Goal: Find specific page/section: Find specific page/section

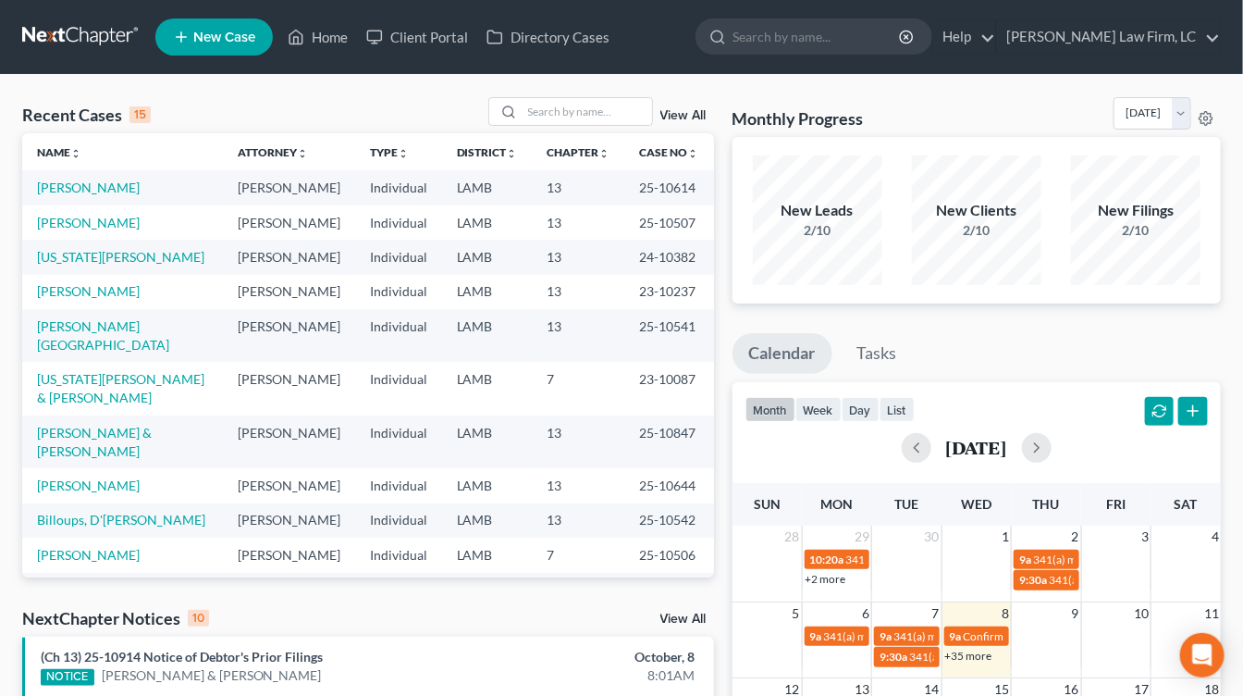
click at [1239, 135] on div "Recent Cases 15 View All Name unfold_more expand_more expand_less Attorney unfo…" at bounding box center [621, 686] width 1243 height 1223
click at [571, 75] on div "Recent Cases 15 View All Name unfold_more expand_more expand_less Attorney unfo…" at bounding box center [621, 686] width 1243 height 1223
click at [571, 110] on input "search" at bounding box center [588, 111] width 130 height 27
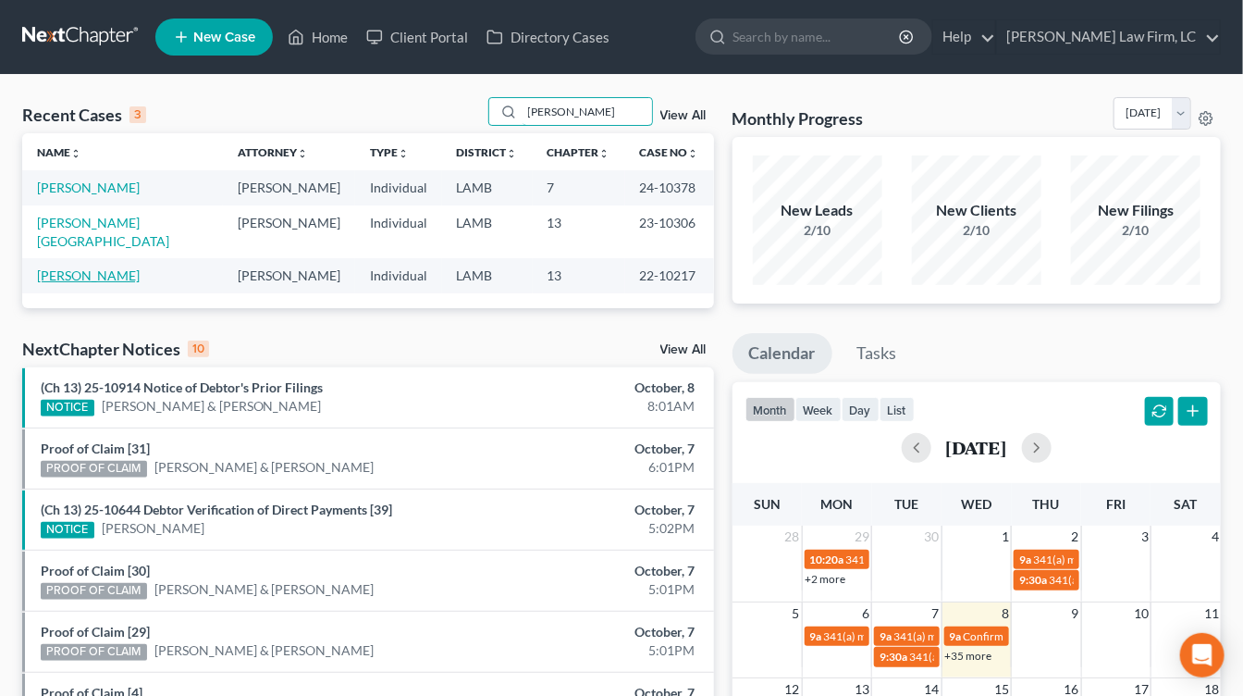
type input "carter"
click at [80, 267] on link "[PERSON_NAME]" at bounding box center [88, 275] width 103 height 16
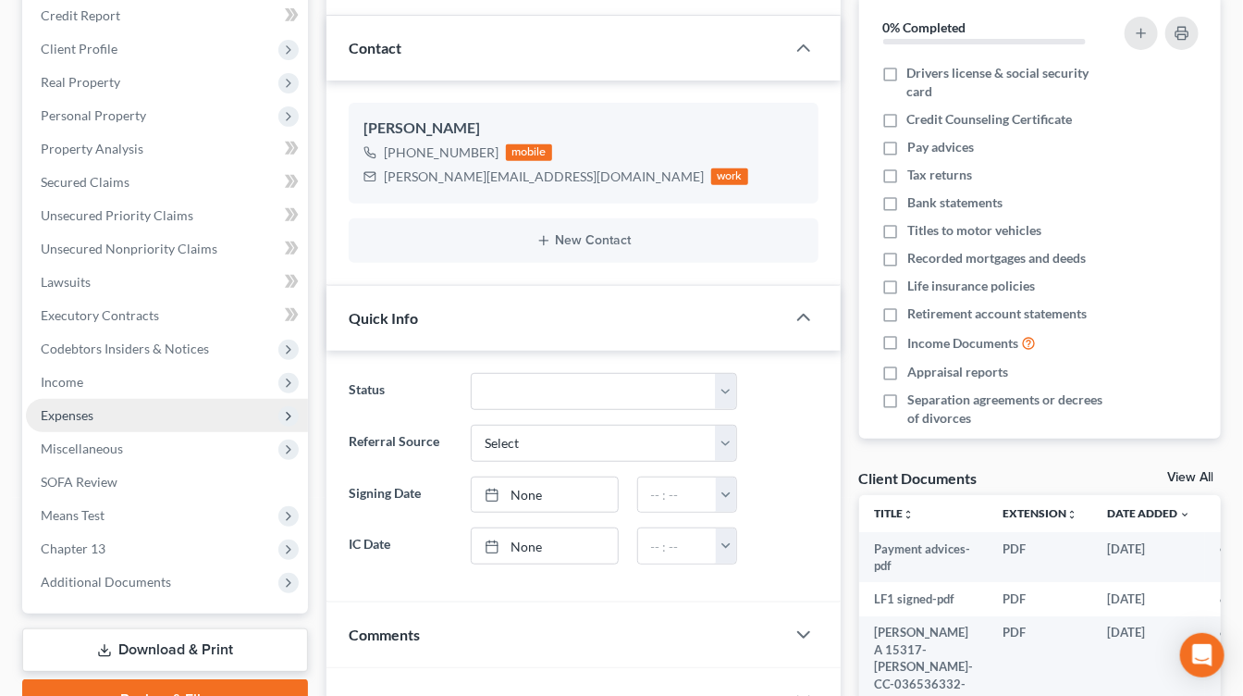
scroll to position [303, 0]
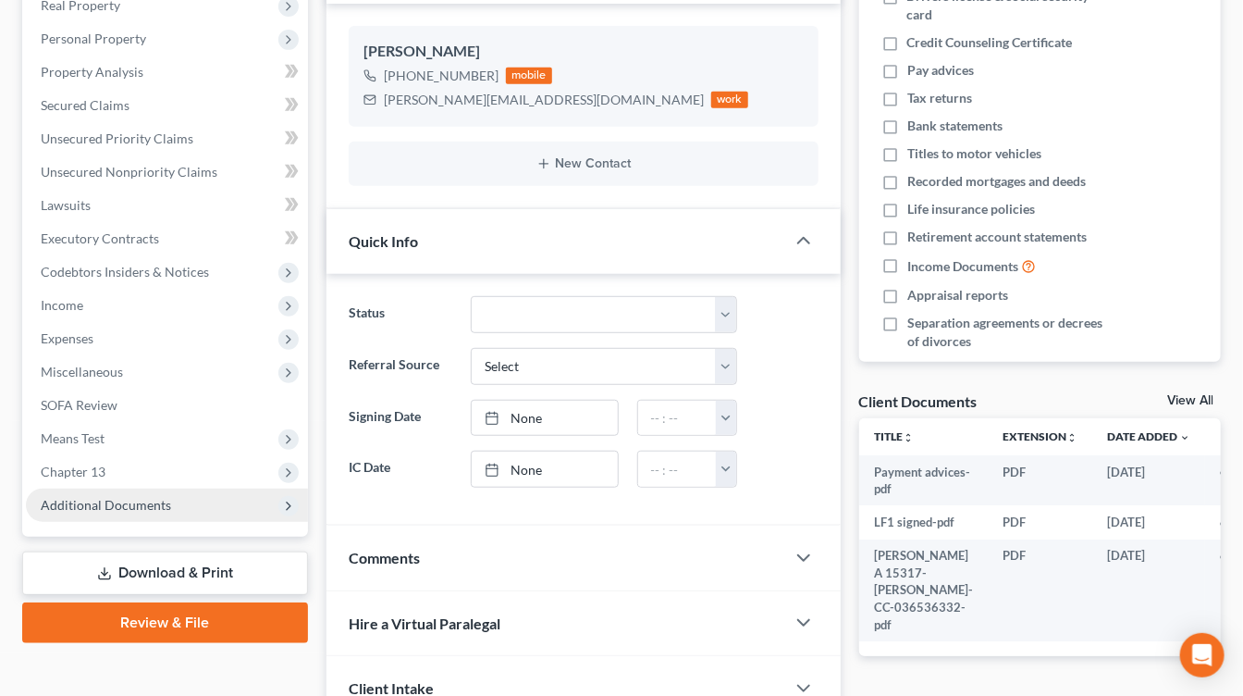
click at [131, 488] on span "Additional Documents" at bounding box center [167, 504] width 282 height 33
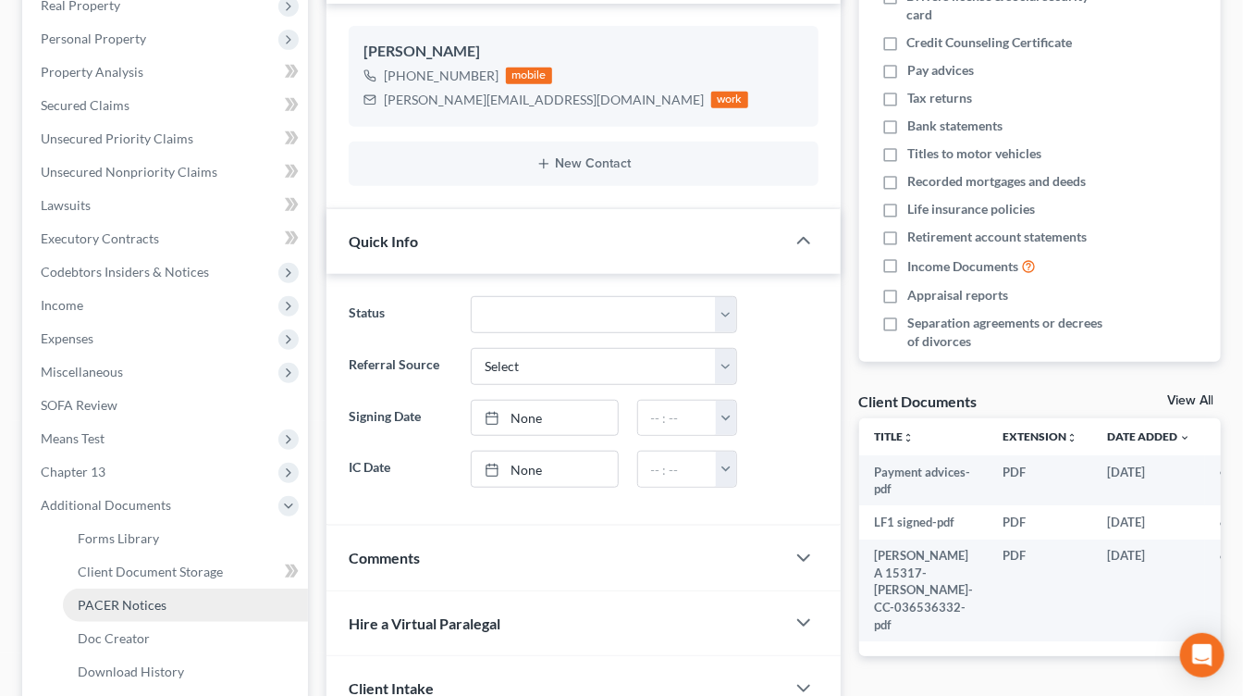
click at [130, 589] on link "PACER Notices" at bounding box center [185, 604] width 245 height 33
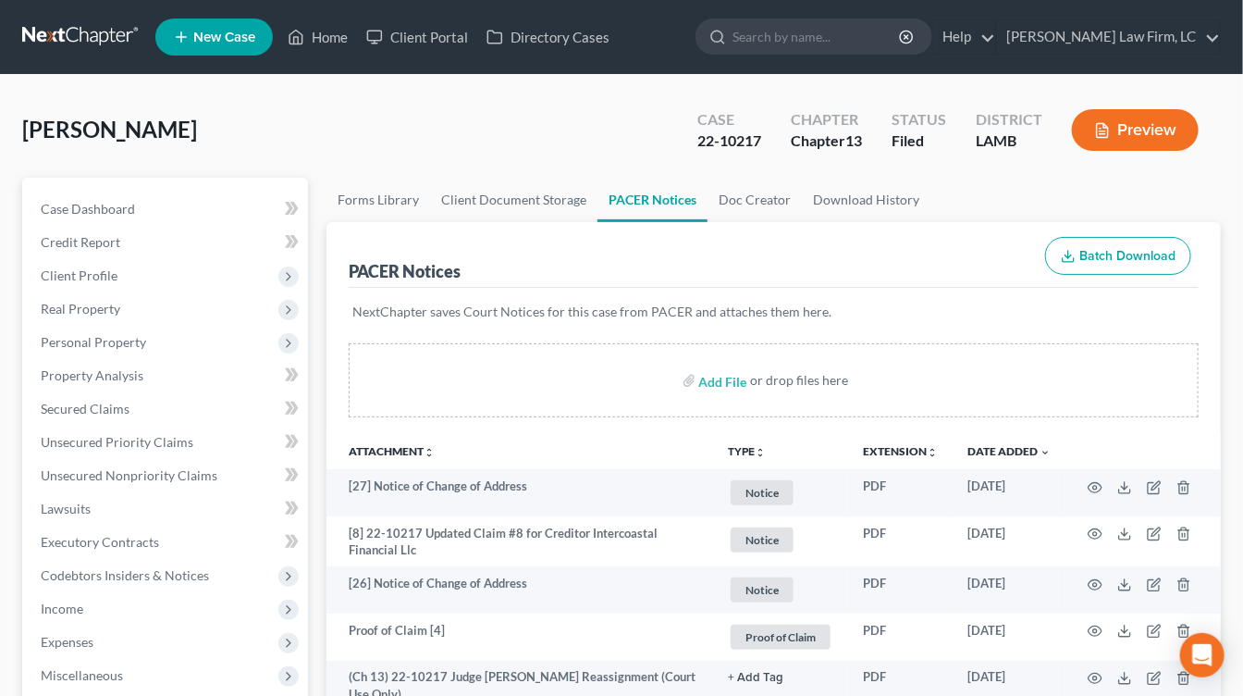
click at [101, 19] on nav "Home New Case Client Portal Directory Cases Dickson Law Firm, LC mdd@dicksonlaw…" at bounding box center [621, 37] width 1243 height 74
click at [96, 31] on link at bounding box center [81, 36] width 118 height 33
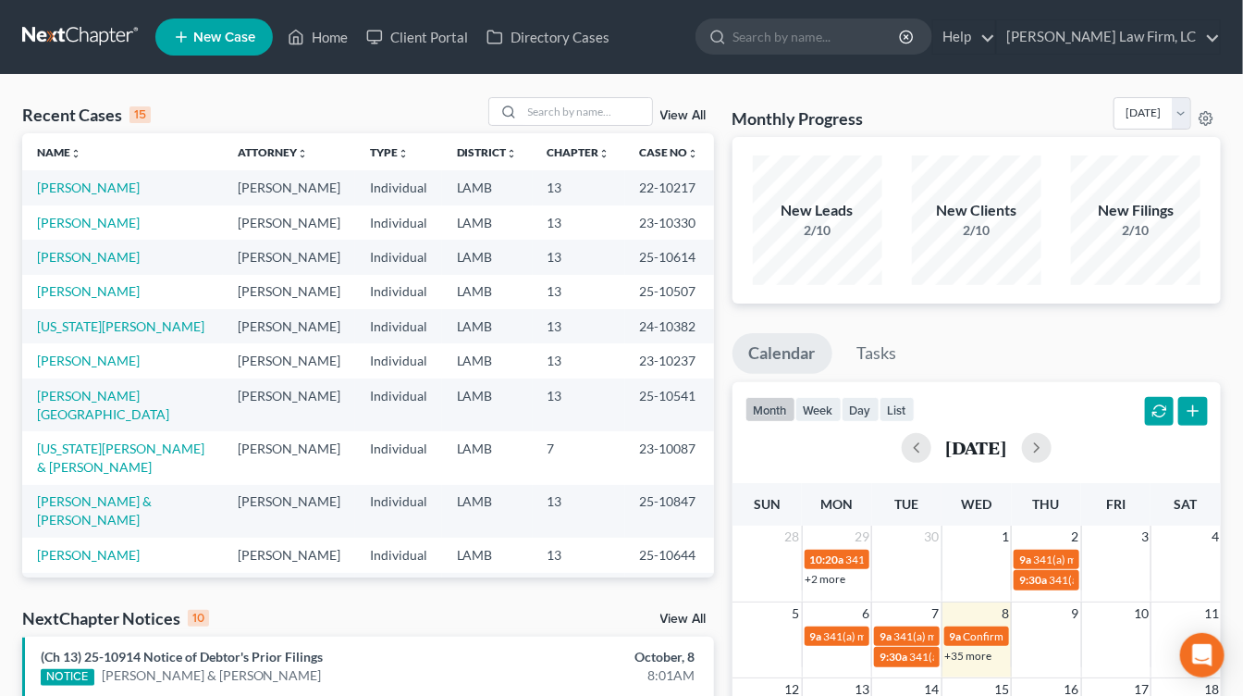
click at [80, 32] on link at bounding box center [81, 36] width 118 height 33
click at [95, 36] on link at bounding box center [81, 36] width 118 height 33
